Goal: Navigation & Orientation: Find specific page/section

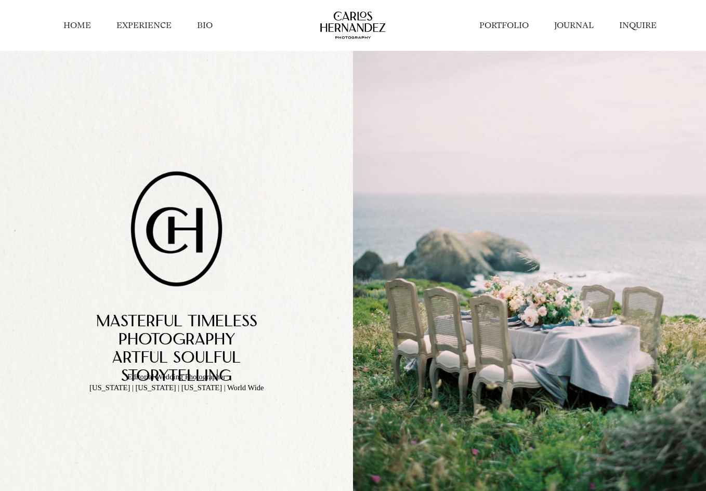
click at [510, 29] on link "PORTFOLIO" at bounding box center [503, 25] width 49 height 11
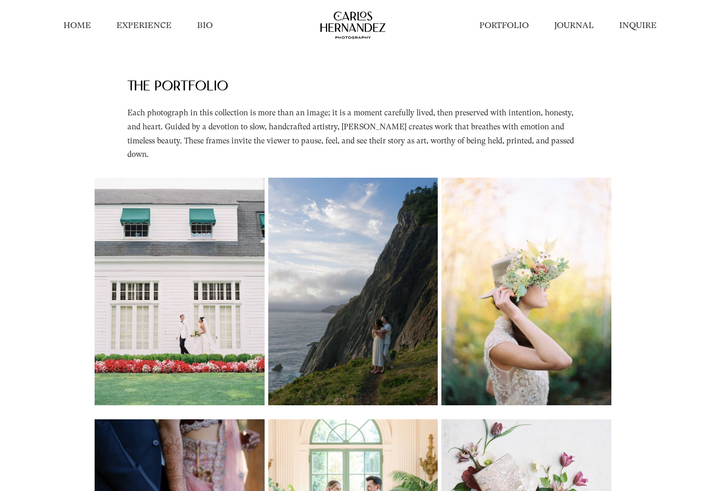
click at [639, 158] on div "THE PORTFOLiO Each photograph in this collection is more than an image; it is a…" at bounding box center [353, 114] width 706 height 127
click at [629, 134] on div "THE PORTFOLiO Each photograph in this collection is more than an image; it is a…" at bounding box center [353, 114] width 706 height 127
click at [570, 24] on link "JOURNAL" at bounding box center [574, 25] width 40 height 11
